Goal: Task Accomplishment & Management: Manage account settings

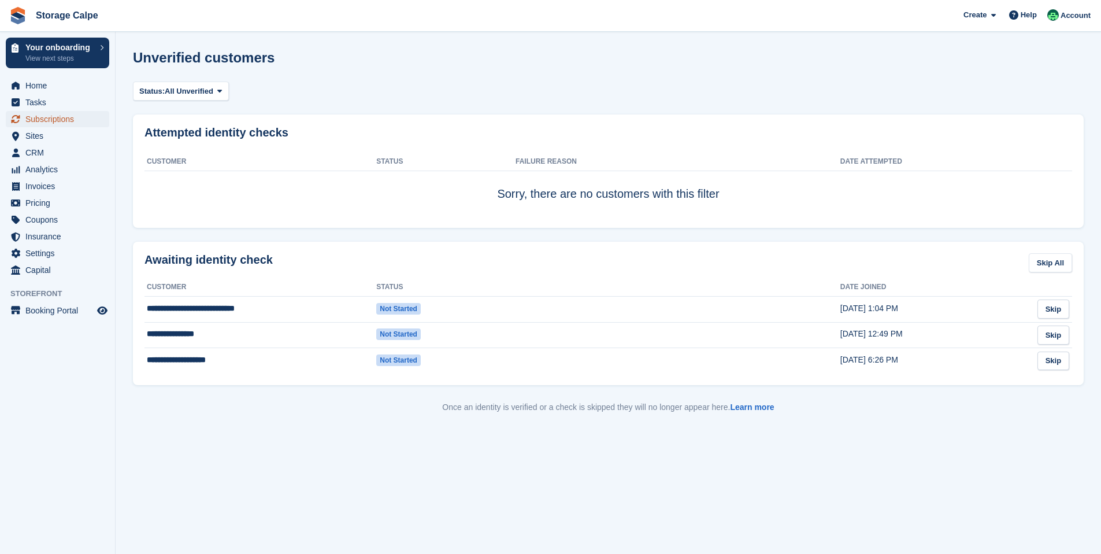
click at [51, 117] on span "Subscriptions" at bounding box center [59, 119] width 69 height 16
click at [32, 13] on link "Storage Calpe" at bounding box center [67, 15] width 72 height 19
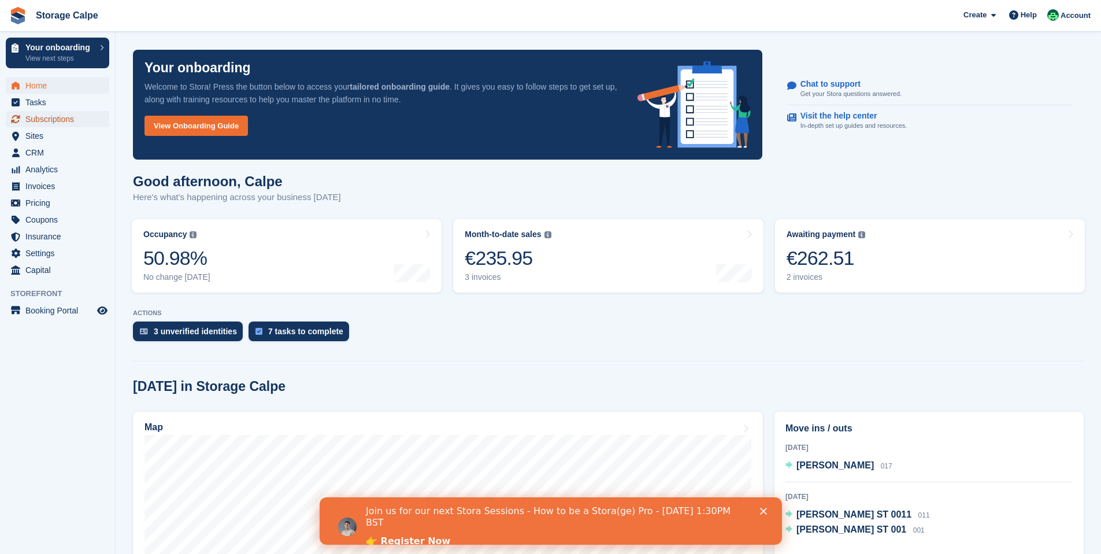
click at [46, 117] on span "Subscriptions" at bounding box center [59, 119] width 69 height 16
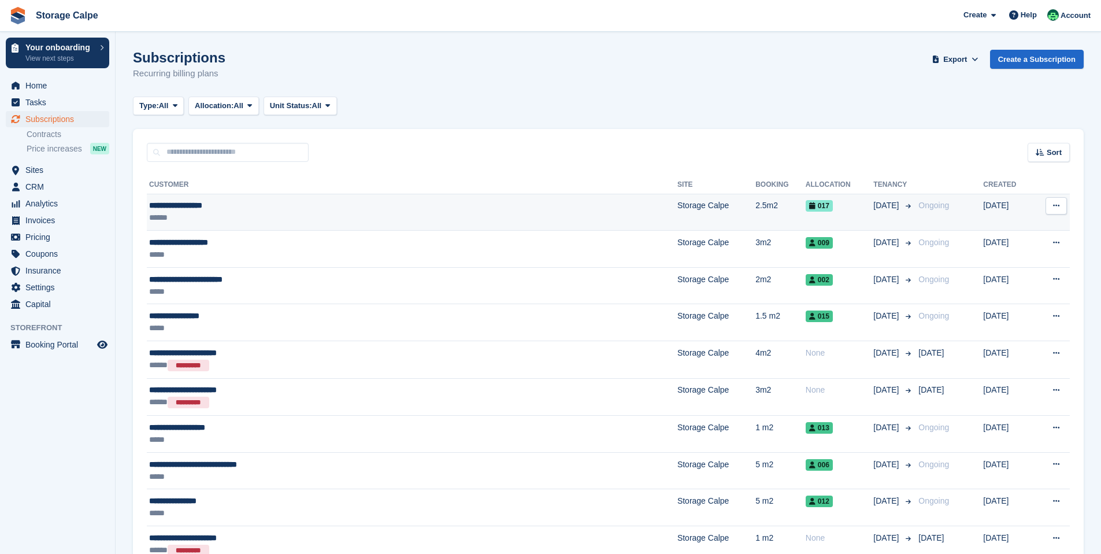
click at [251, 210] on div "**********" at bounding box center [323, 205] width 349 height 12
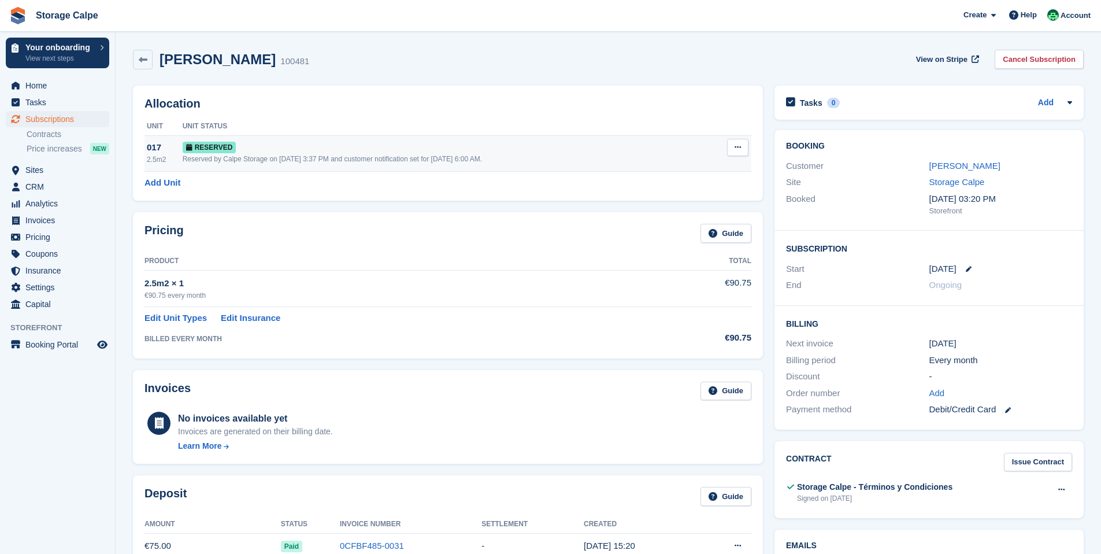
click at [743, 148] on button at bounding box center [737, 147] width 21 height 17
click at [673, 149] on div "Reserved" at bounding box center [446, 147] width 527 height 12
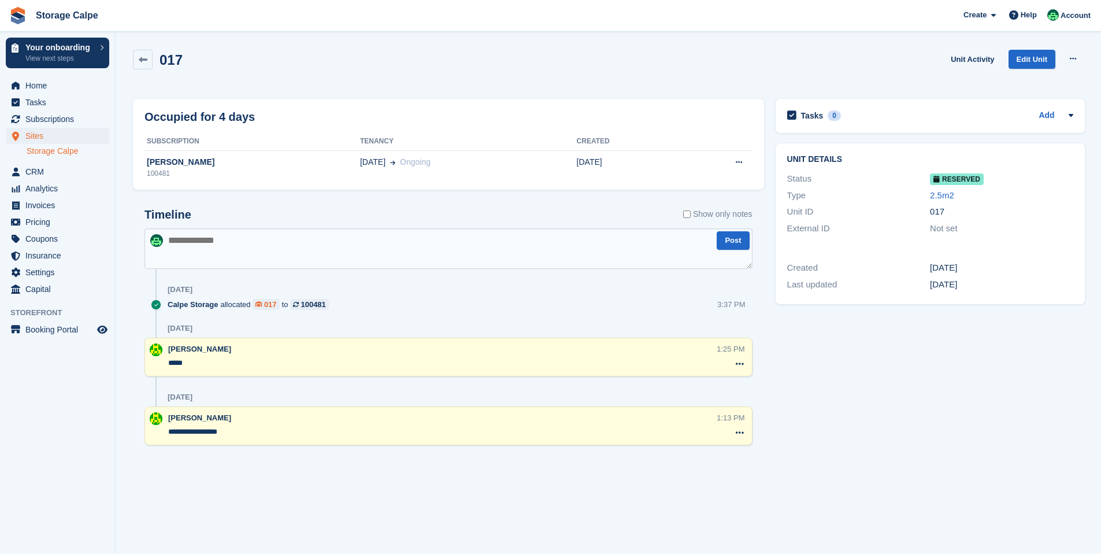
click at [273, 307] on div "017" at bounding box center [270, 304] width 13 height 11
click at [1027, 57] on link "Edit Unit" at bounding box center [1032, 59] width 47 height 19
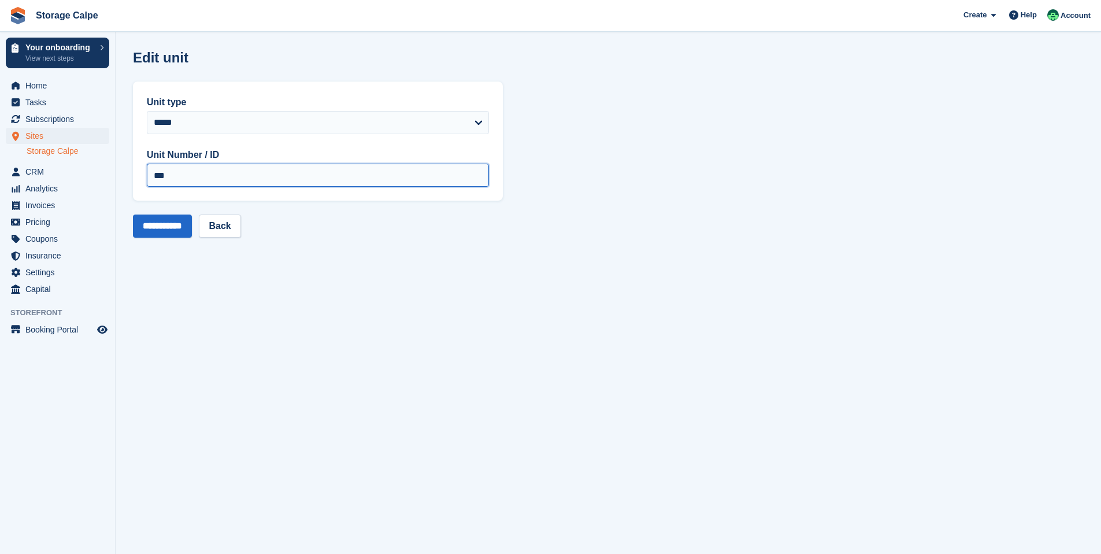
click at [210, 175] on input "***" at bounding box center [318, 175] width 342 height 23
click at [235, 232] on link "Back" at bounding box center [220, 225] width 42 height 23
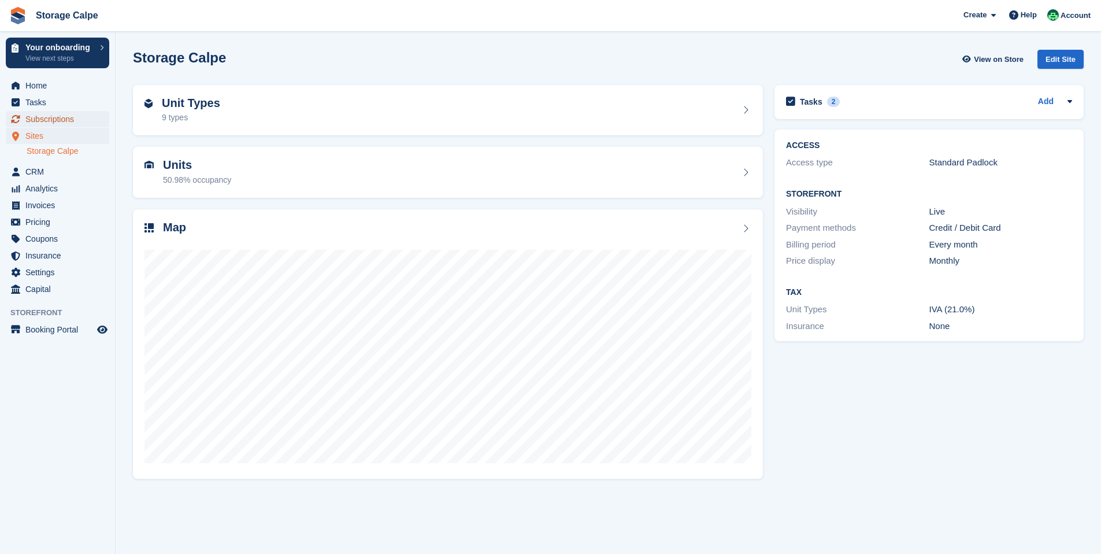
click at [67, 116] on span "Subscriptions" at bounding box center [59, 119] width 69 height 16
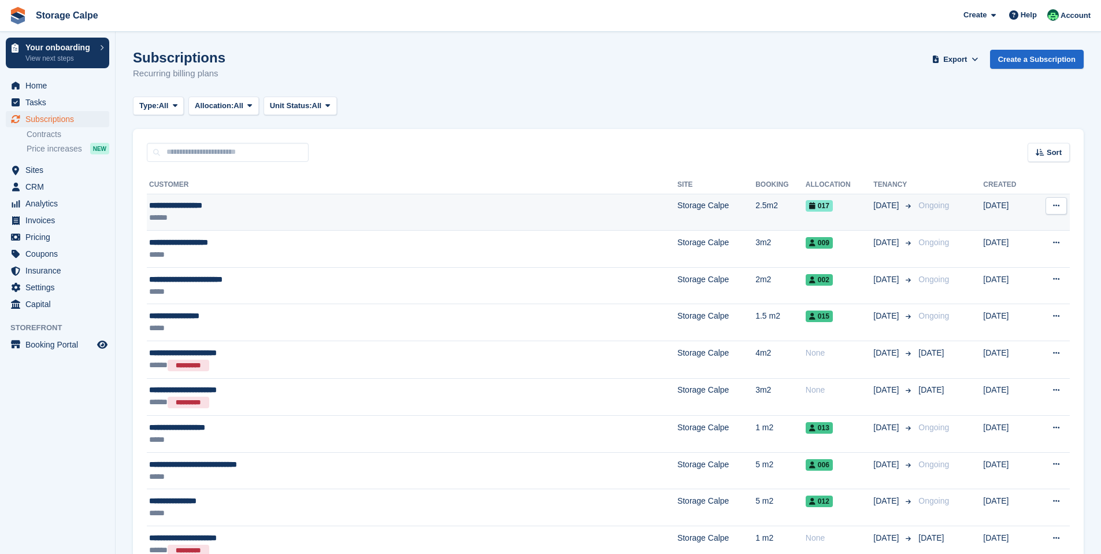
click at [755, 217] on td "2.5m2" at bounding box center [780, 212] width 50 height 37
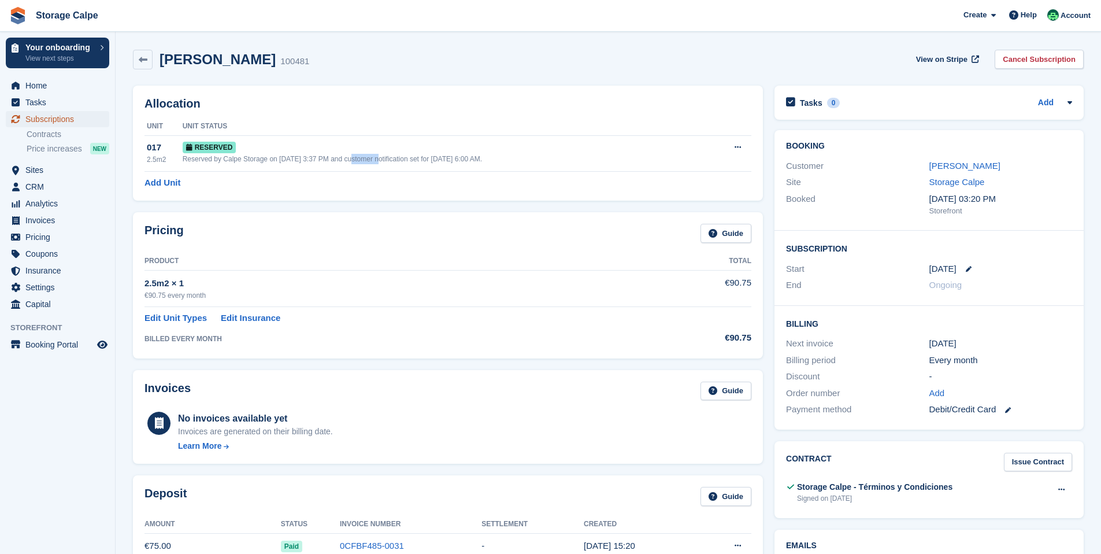
click at [75, 120] on span "Subscriptions" at bounding box center [59, 119] width 69 height 16
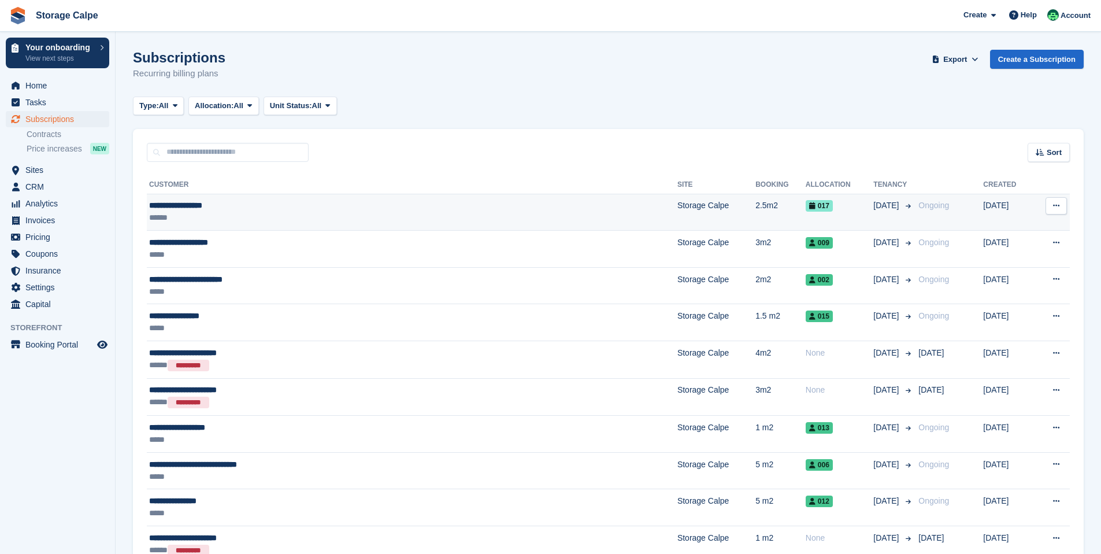
click at [806, 204] on span "017" at bounding box center [819, 206] width 27 height 12
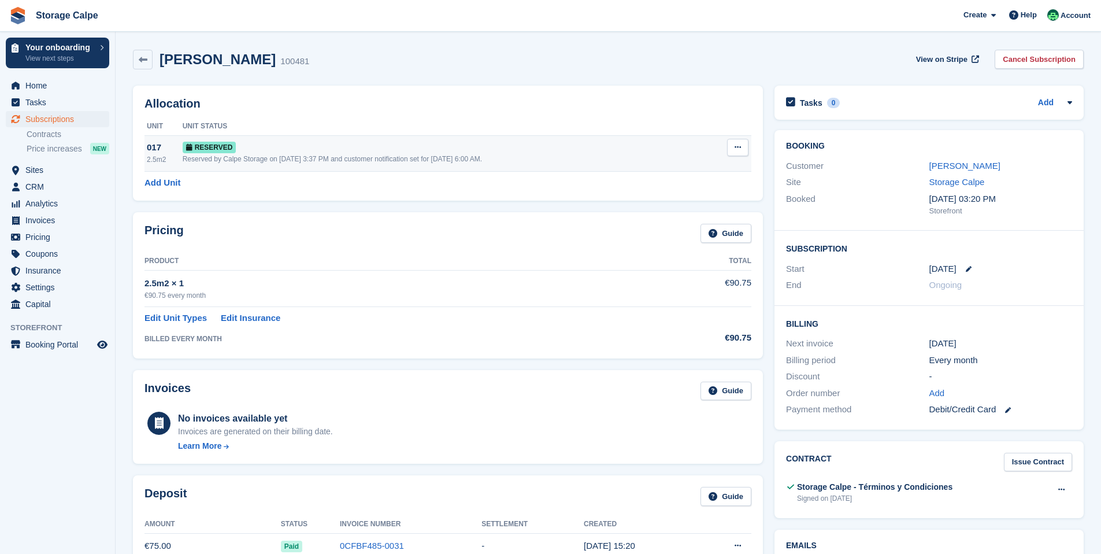
click at [223, 147] on span "Reserved" at bounding box center [210, 148] width 54 height 12
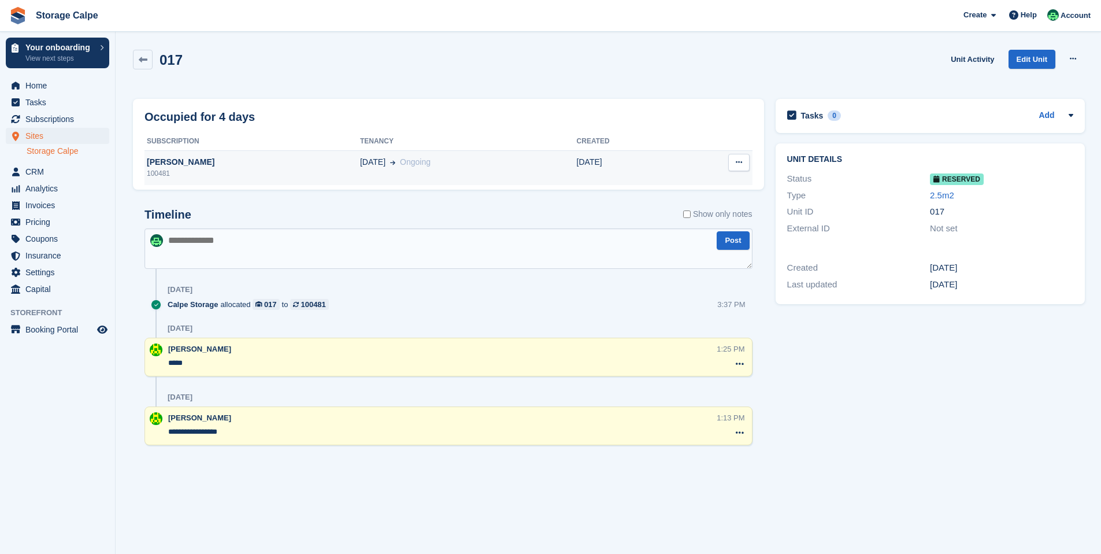
click at [736, 162] on icon at bounding box center [739, 162] width 6 height 8
click at [676, 183] on p "Deallocate" at bounding box center [694, 184] width 101 height 15
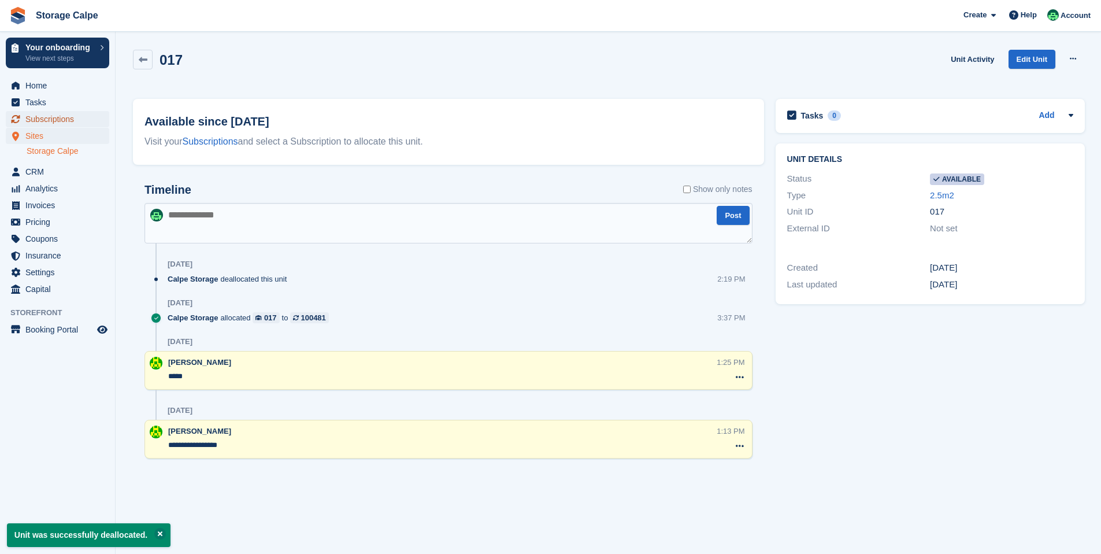
click at [50, 123] on span "Subscriptions" at bounding box center [59, 119] width 69 height 16
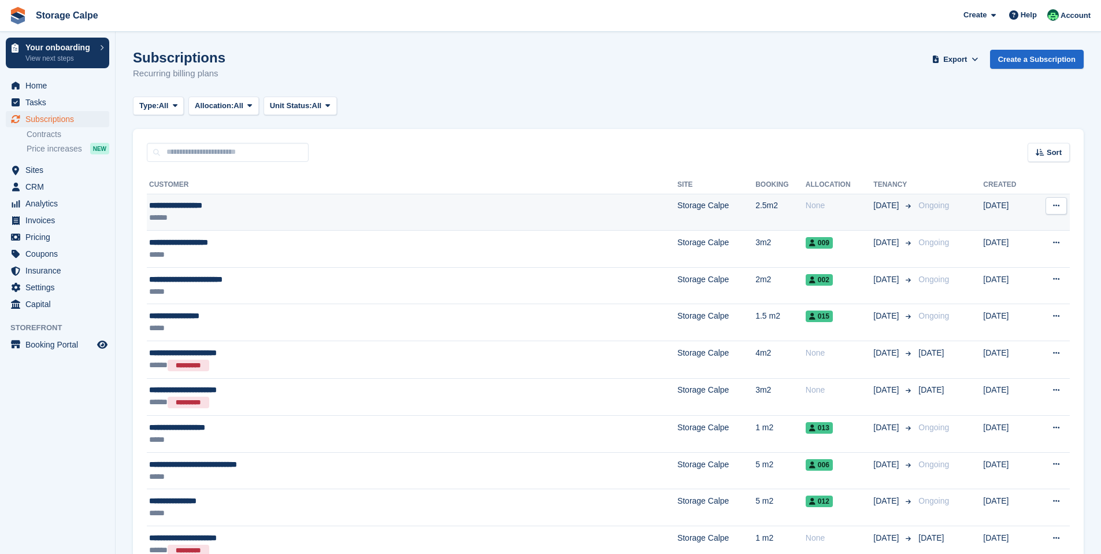
click at [677, 220] on td "Storage Calpe" at bounding box center [716, 212] width 78 height 37
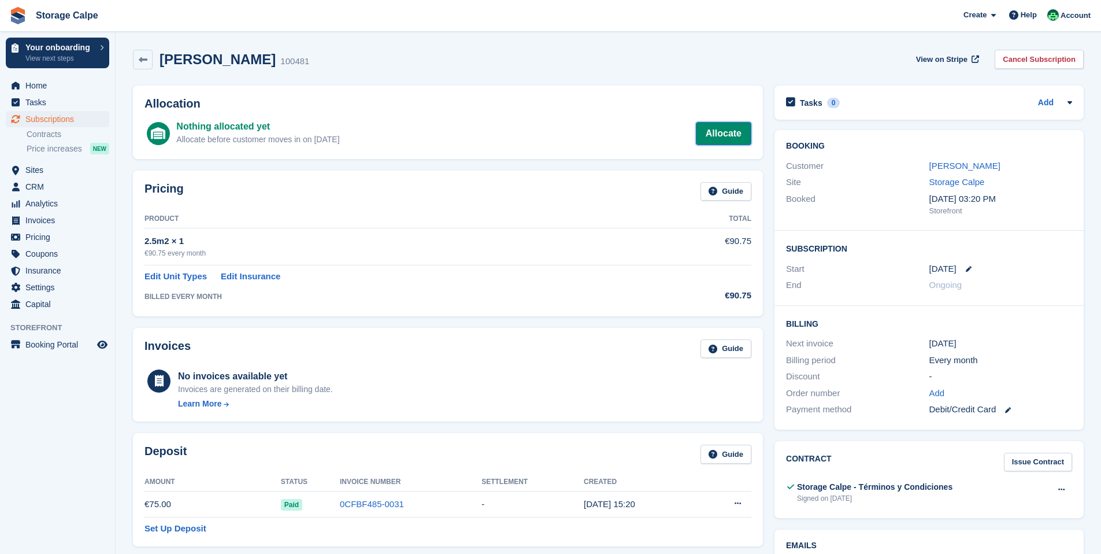
click at [720, 139] on link "Allocate" at bounding box center [723, 133] width 55 height 23
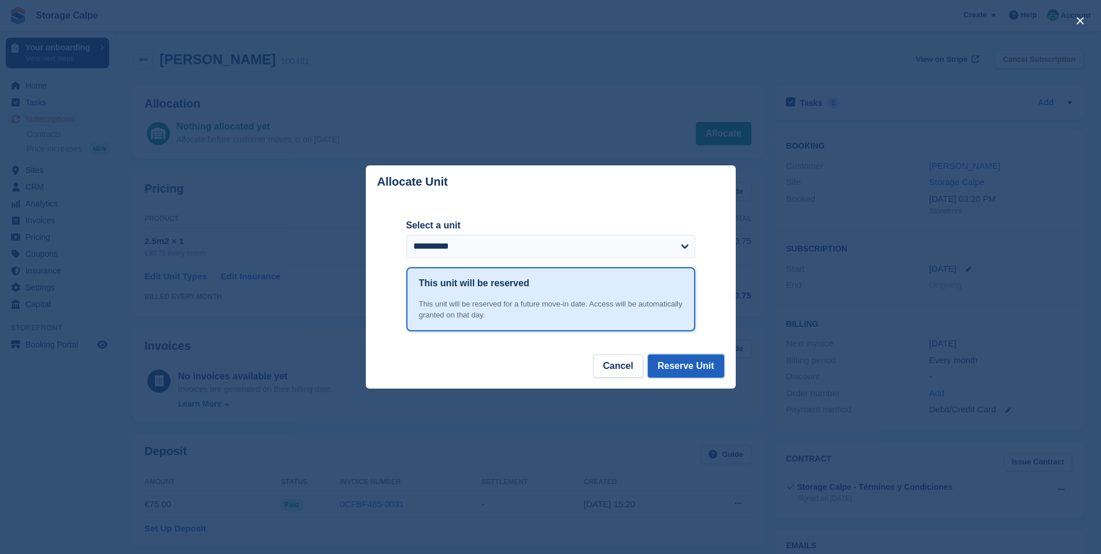
click at [692, 370] on button "Reserve Unit" at bounding box center [686, 365] width 76 height 23
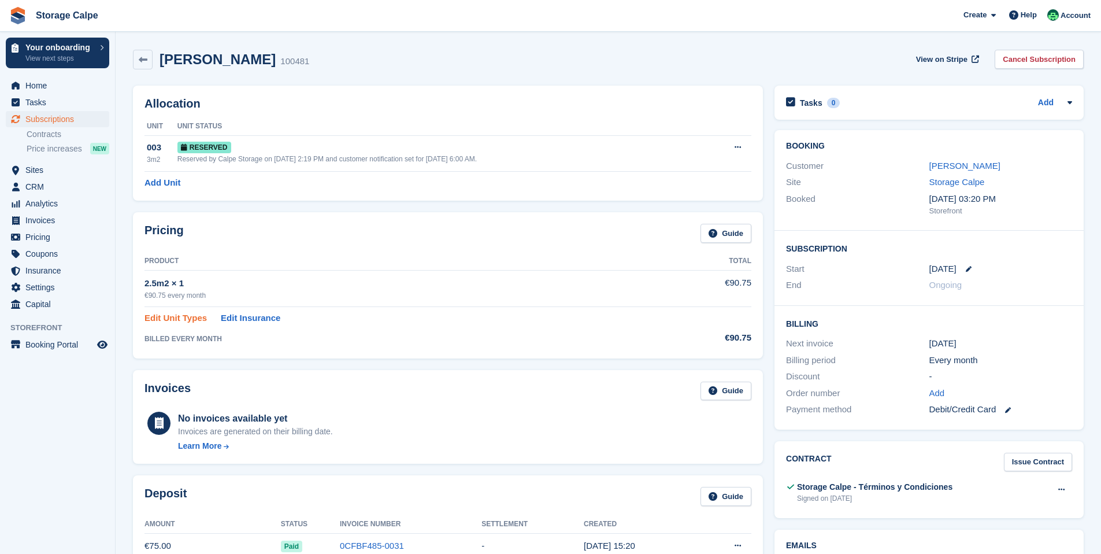
click at [187, 321] on link "Edit Unit Types" at bounding box center [175, 318] width 62 height 13
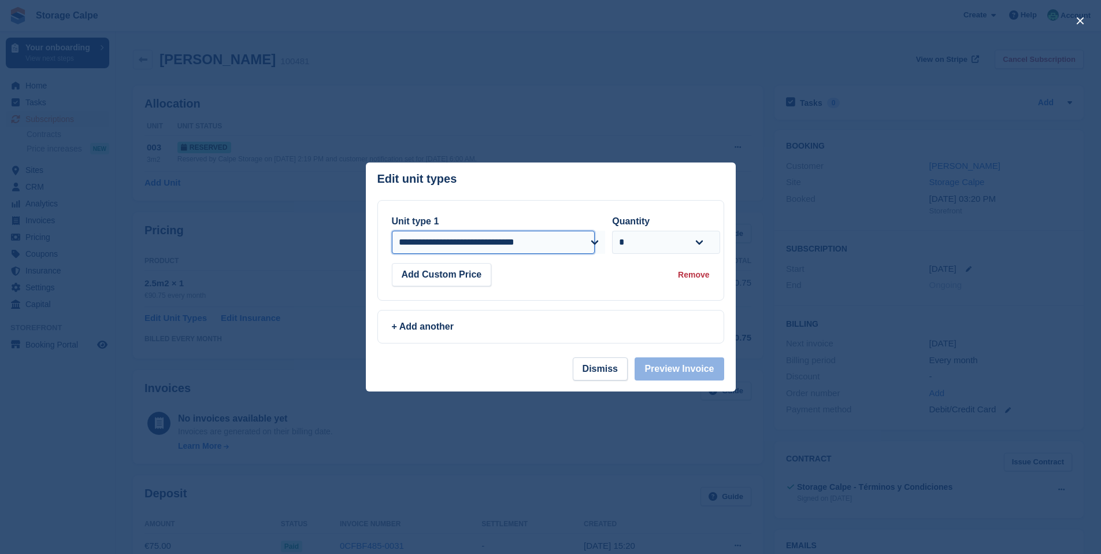
click at [519, 240] on select "**********" at bounding box center [493, 242] width 203 height 23
select select "*****"
click at [672, 376] on button "Preview Invoice" at bounding box center [679, 368] width 89 height 23
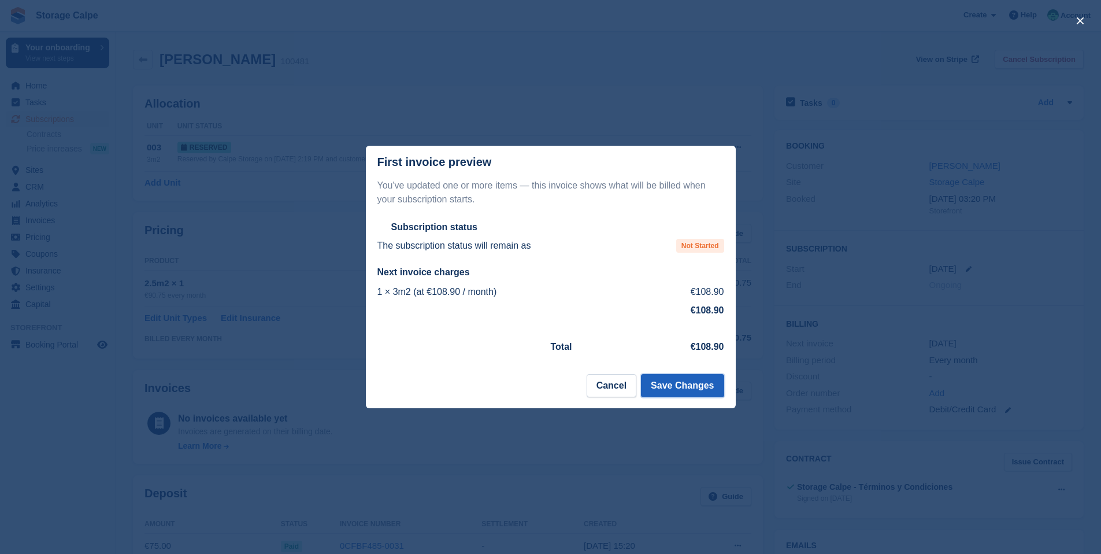
click at [666, 384] on button "Save Changes" at bounding box center [682, 385] width 83 height 23
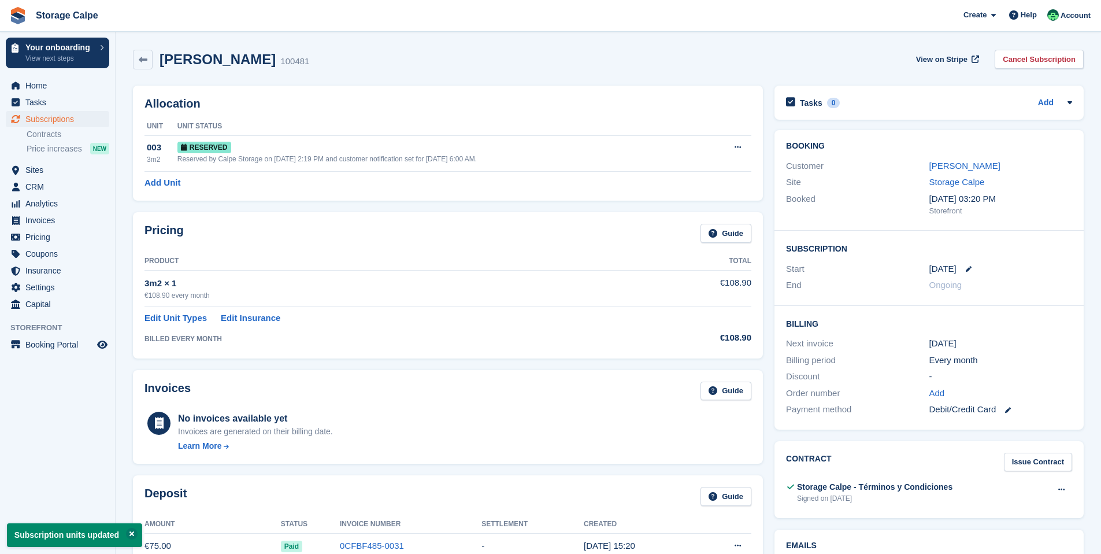
click at [536, 302] on td "3m2 × 1 €108.90 every month" at bounding box center [390, 288] width 493 height 36
click at [718, 288] on td "€108.90" at bounding box center [695, 288] width 114 height 36
click at [193, 322] on link "Edit Unit Types" at bounding box center [175, 318] width 62 height 13
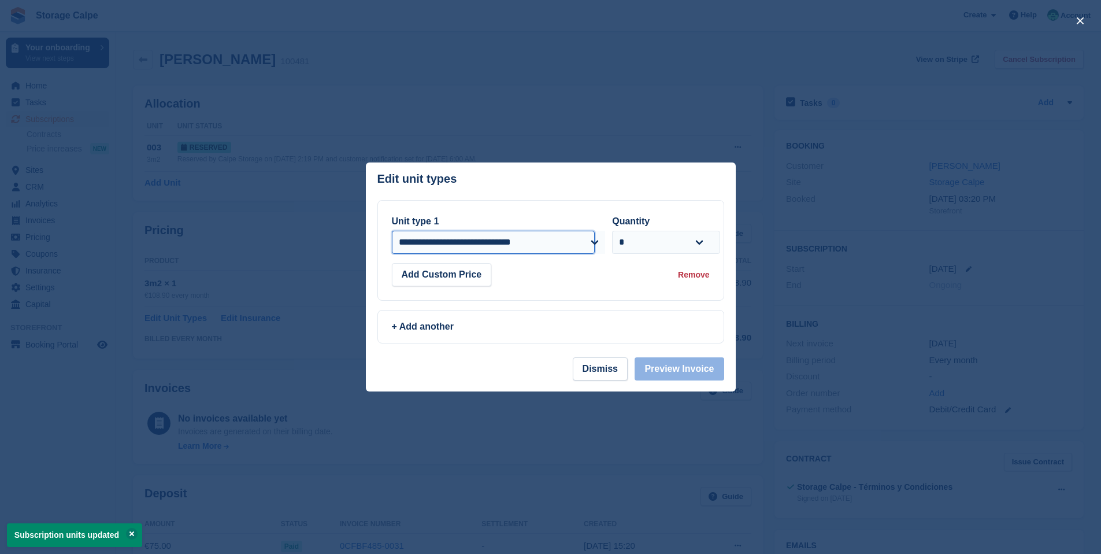
click at [576, 246] on select "**********" at bounding box center [493, 242] width 203 height 23
click at [654, 277] on div "Add Custom Price Remove" at bounding box center [551, 274] width 318 height 23
click at [538, 138] on div at bounding box center [550, 277] width 1101 height 554
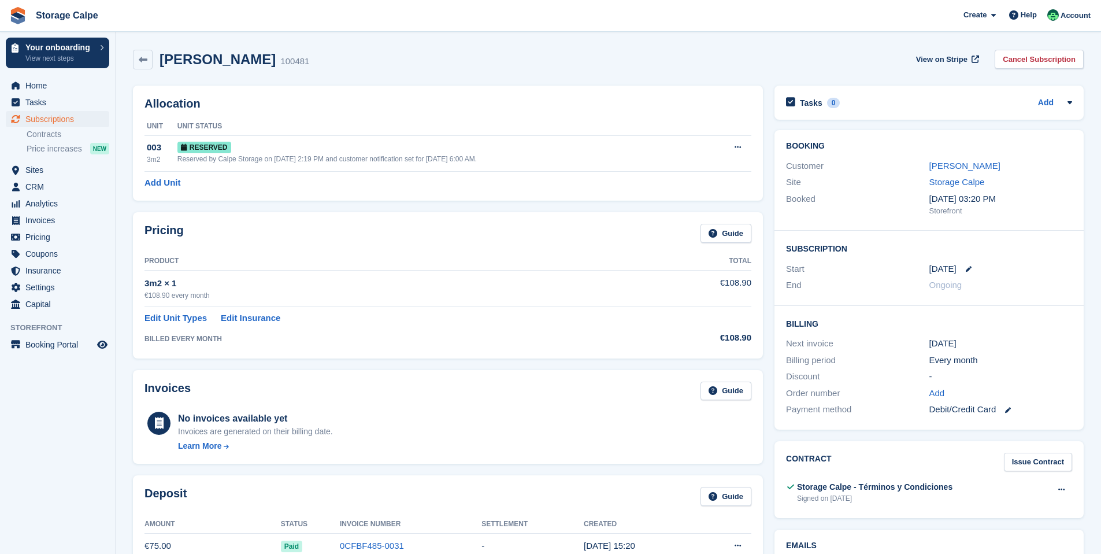
click at [812, 379] on div "Discount" at bounding box center [857, 376] width 143 height 13
click at [932, 380] on div "-" at bounding box center [1000, 376] width 143 height 13
click at [737, 234] on link "Guide" at bounding box center [726, 233] width 51 height 19
